Goal: Use online tool/utility: Utilize a website feature to perform a specific function

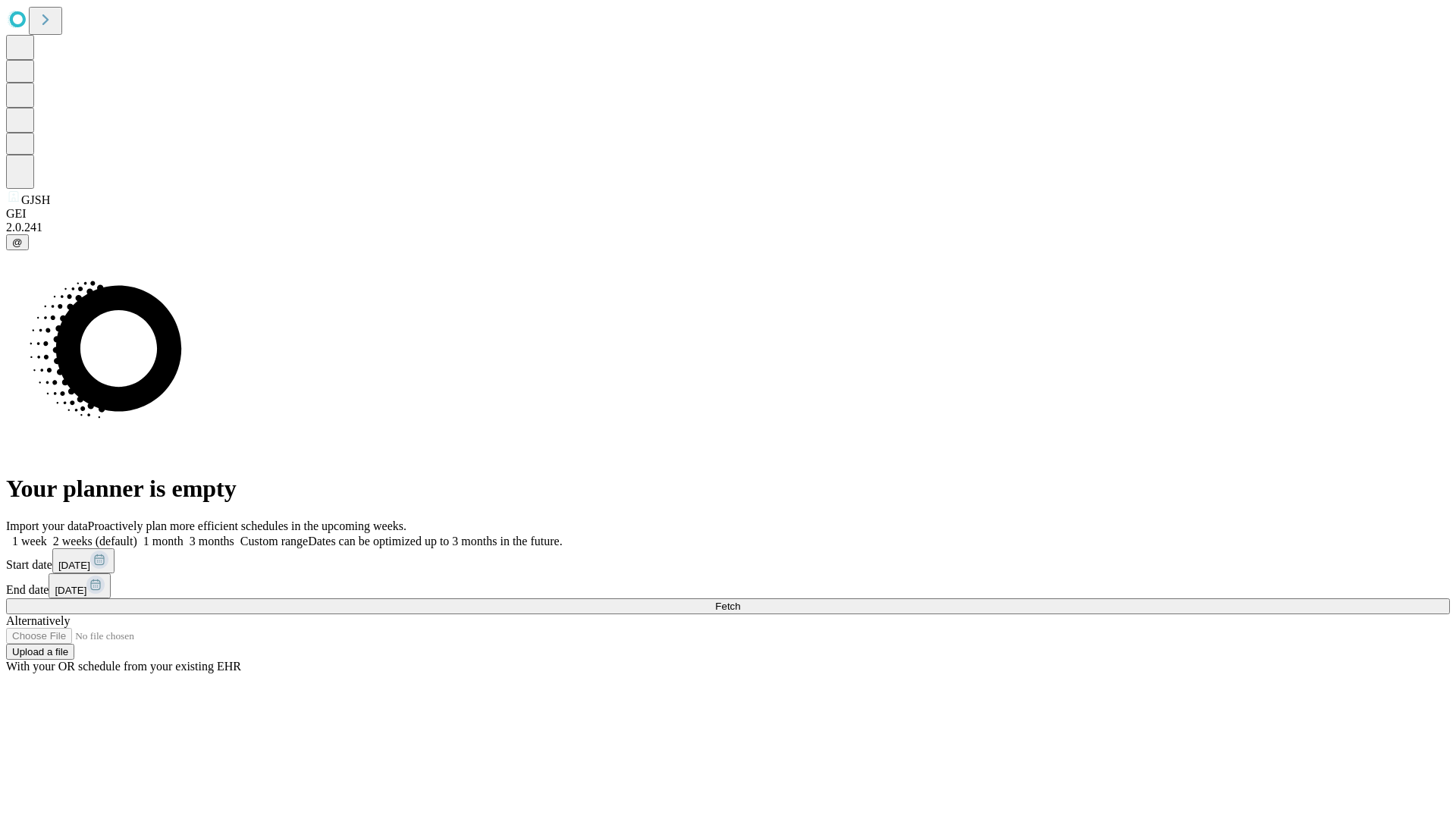
click at [741, 600] on span "Fetch" at bounding box center [728, 606] width 25 height 11
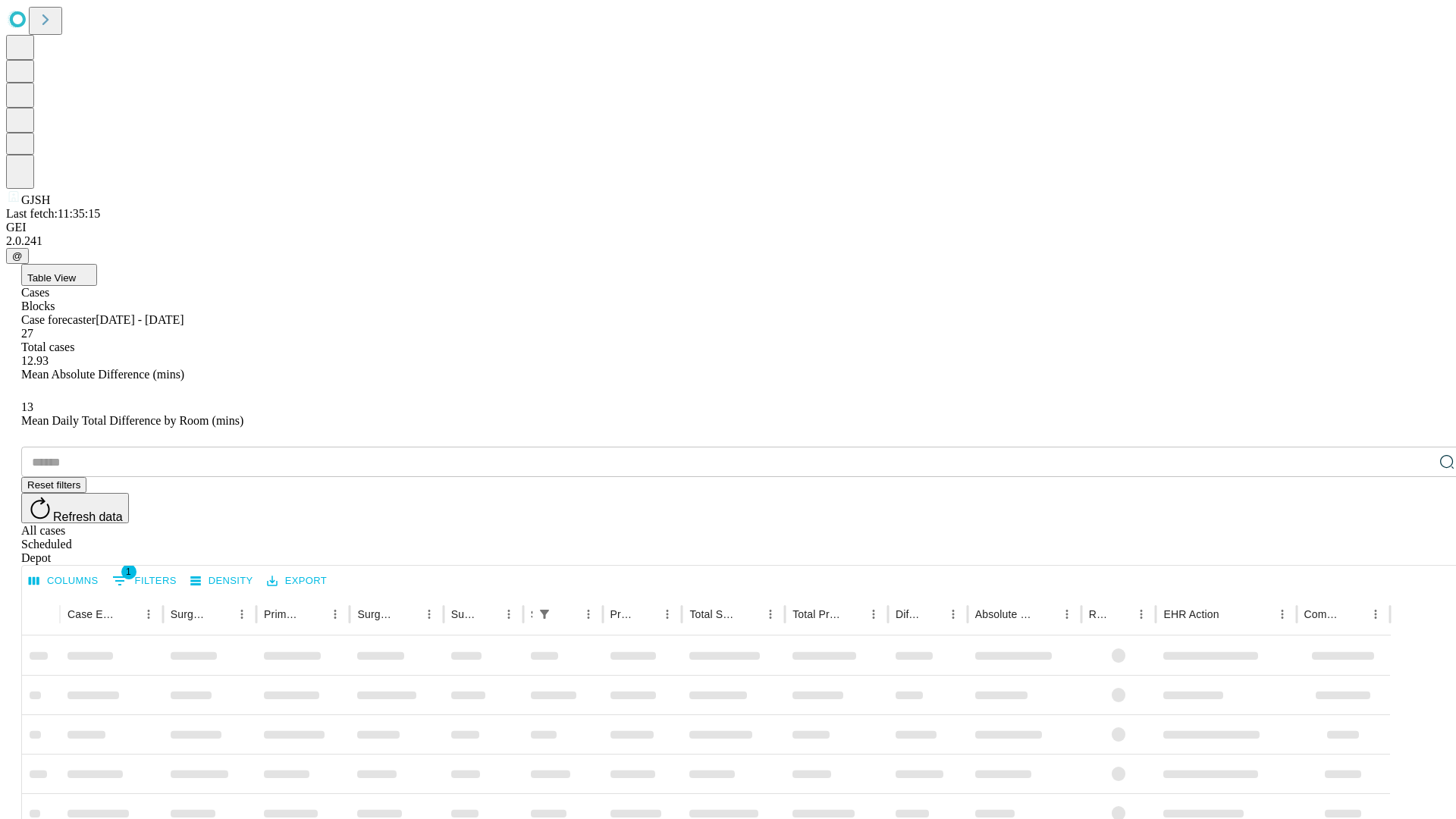
click at [76, 272] on span "Table View" at bounding box center [52, 278] width 49 height 11
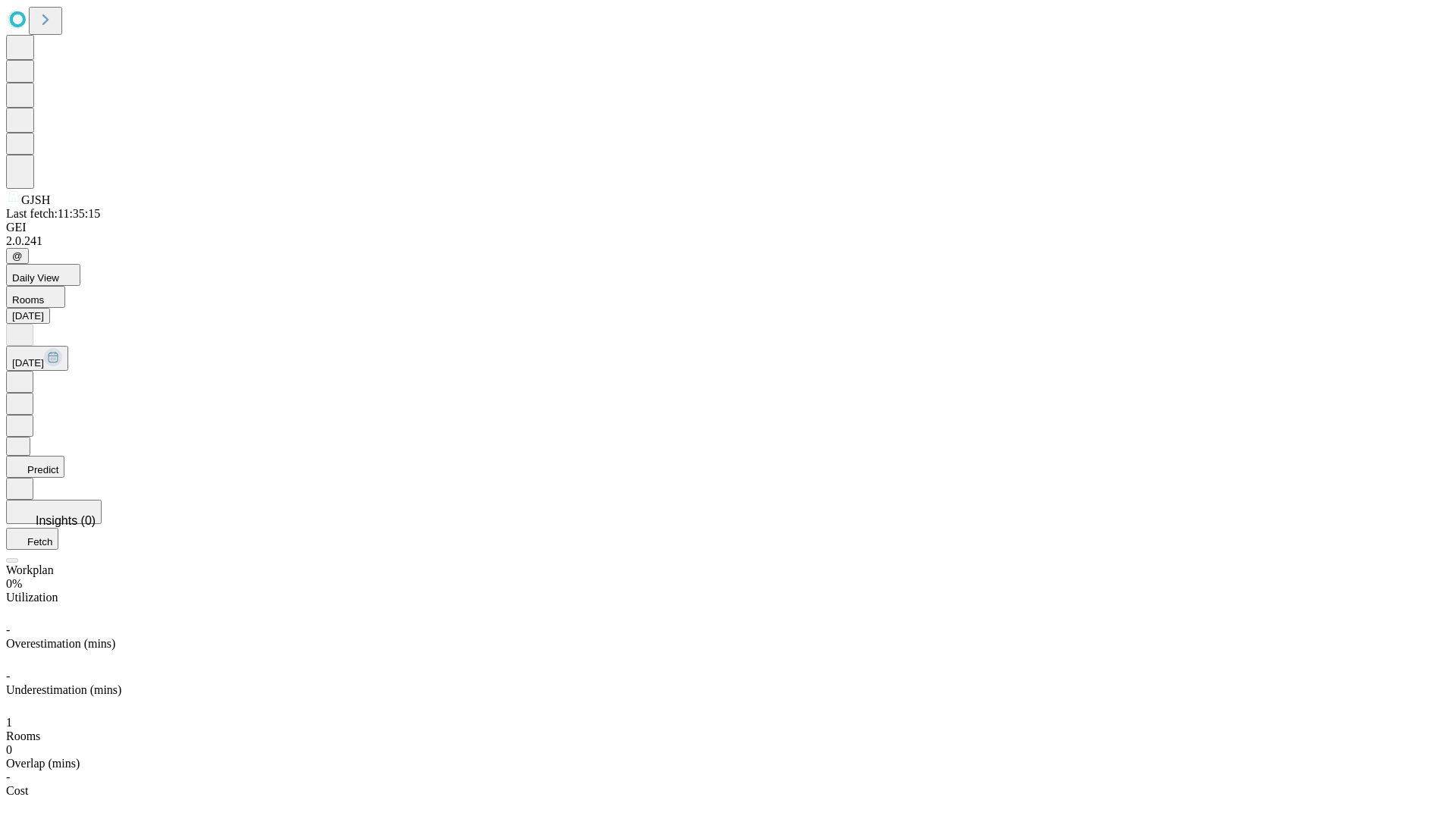
click at [65, 456] on button "Predict" at bounding box center [35, 467] width 58 height 22
